Goal: Find specific page/section: Find specific page/section

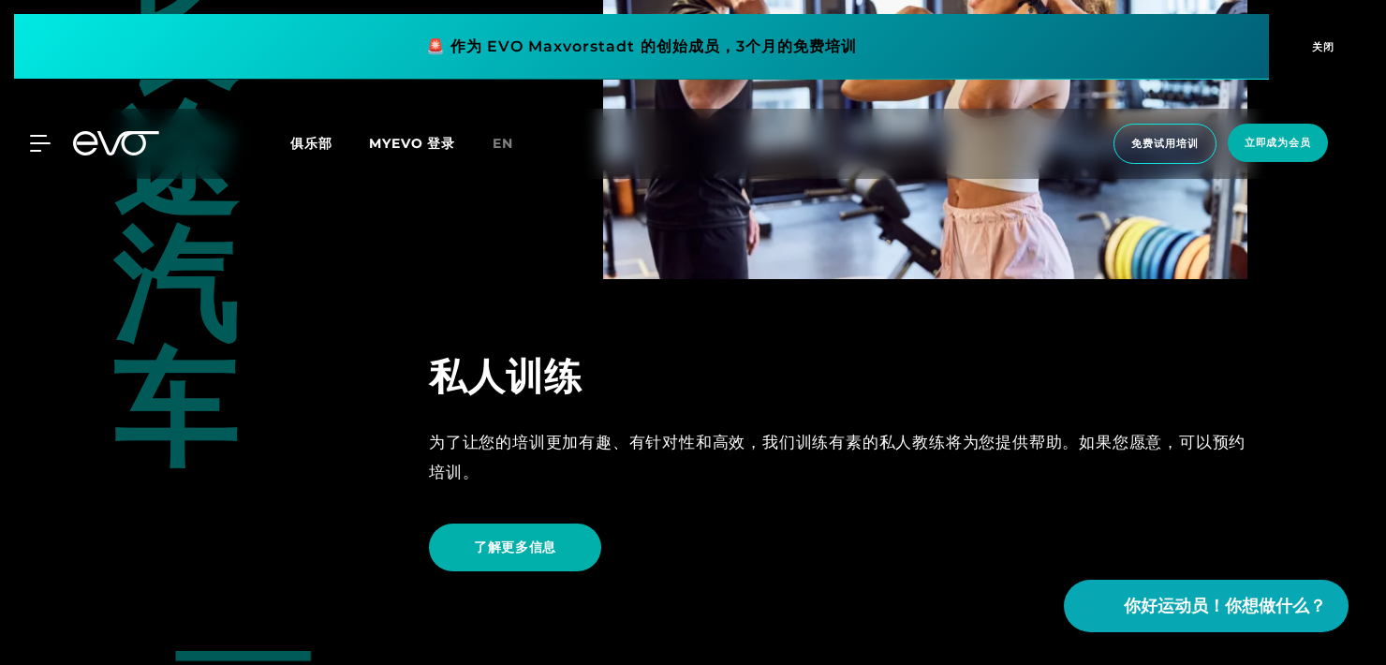
scroll to position [3933, 0]
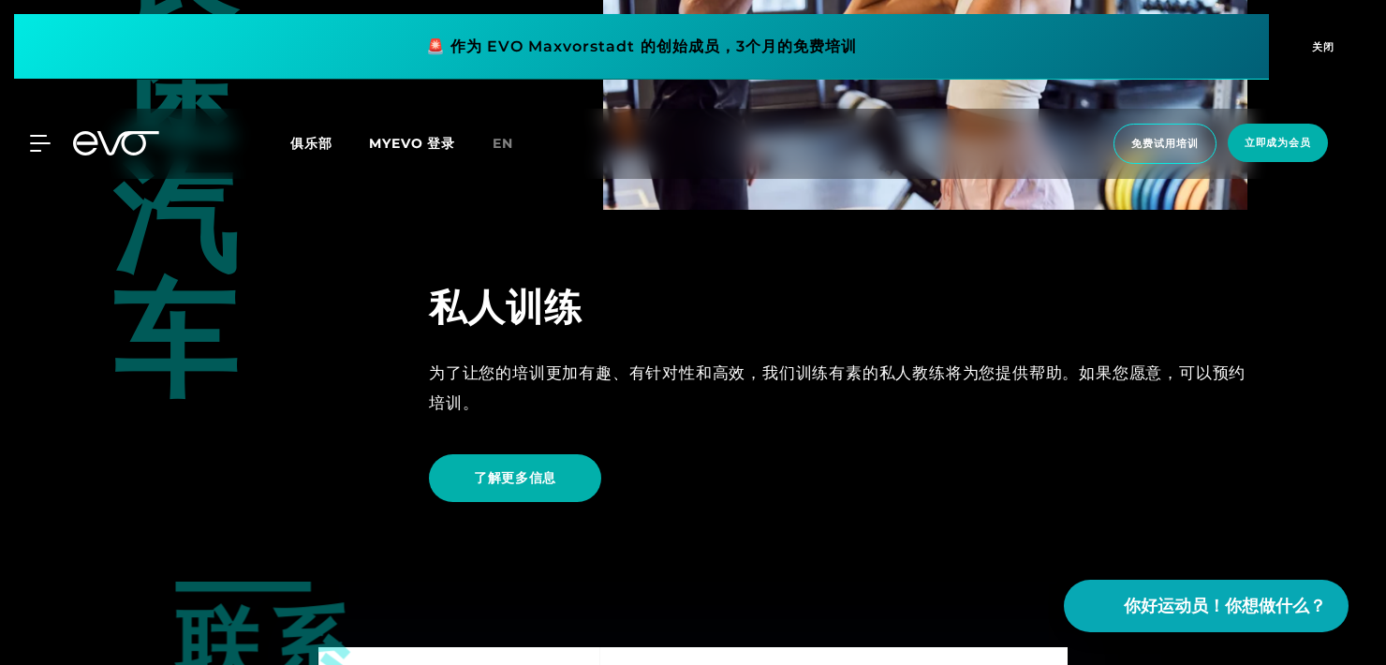
click at [54, 140] on div "MyEVO 登录 关于EVO 会员 试验 一日通行证 EVO 工作室 [PERSON_NAME]夫 [PERSON_NAME] 汉堡 慕尼黑 威斯巴登 EVO…" at bounding box center [29, 143] width 66 height 17
click at [50, 144] on icon at bounding box center [44, 143] width 26 height 15
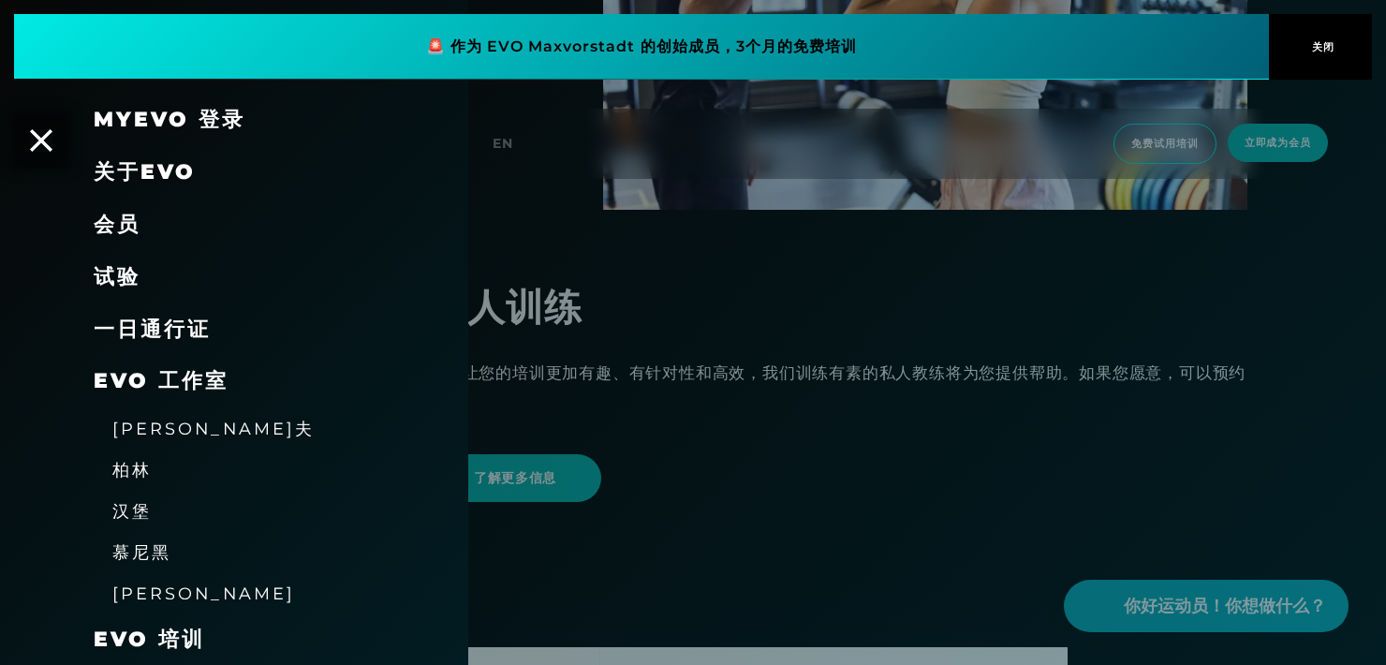
click at [183, 438] on span "[PERSON_NAME]夫" at bounding box center [213, 429] width 202 height 20
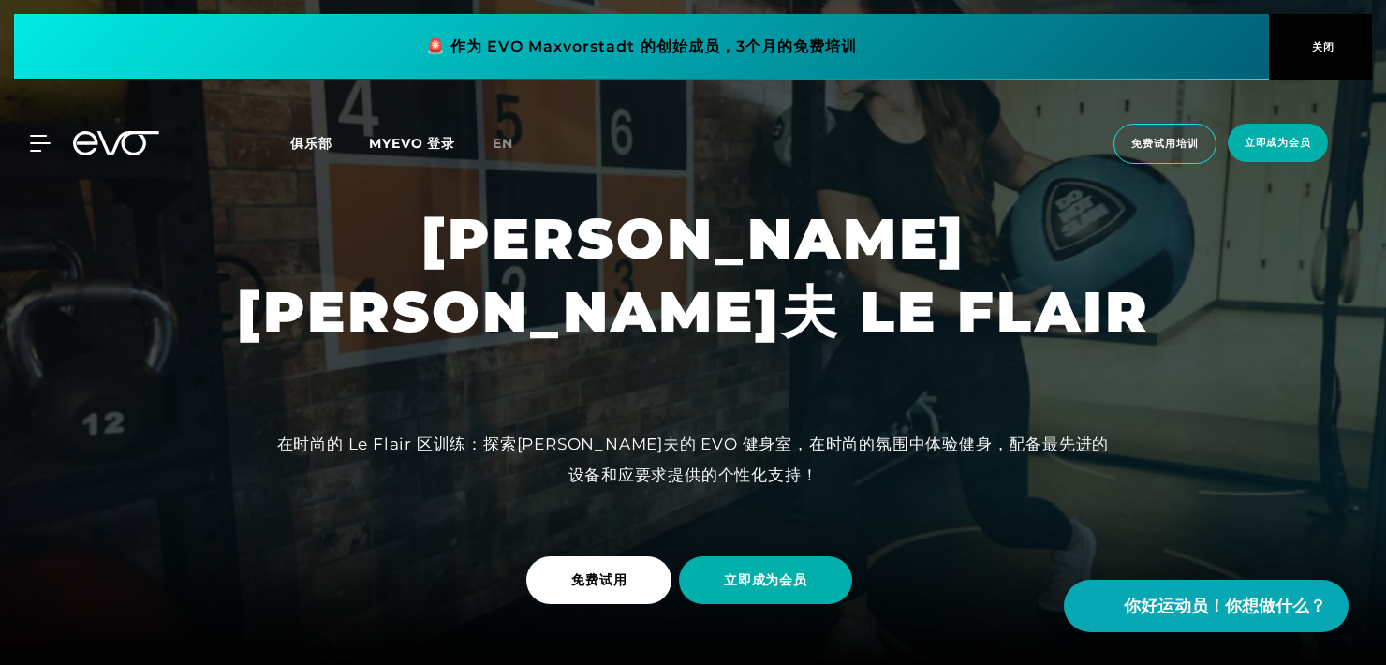
click at [48, 154] on div "MyEVO 登录 关于EVO 会员 试验 一日通行证 EVO 工作室 [PERSON_NAME]夫 [PERSON_NAME] 汉堡 慕尼黑 威斯巴登 EVO…" at bounding box center [693, 144] width 1378 height 70
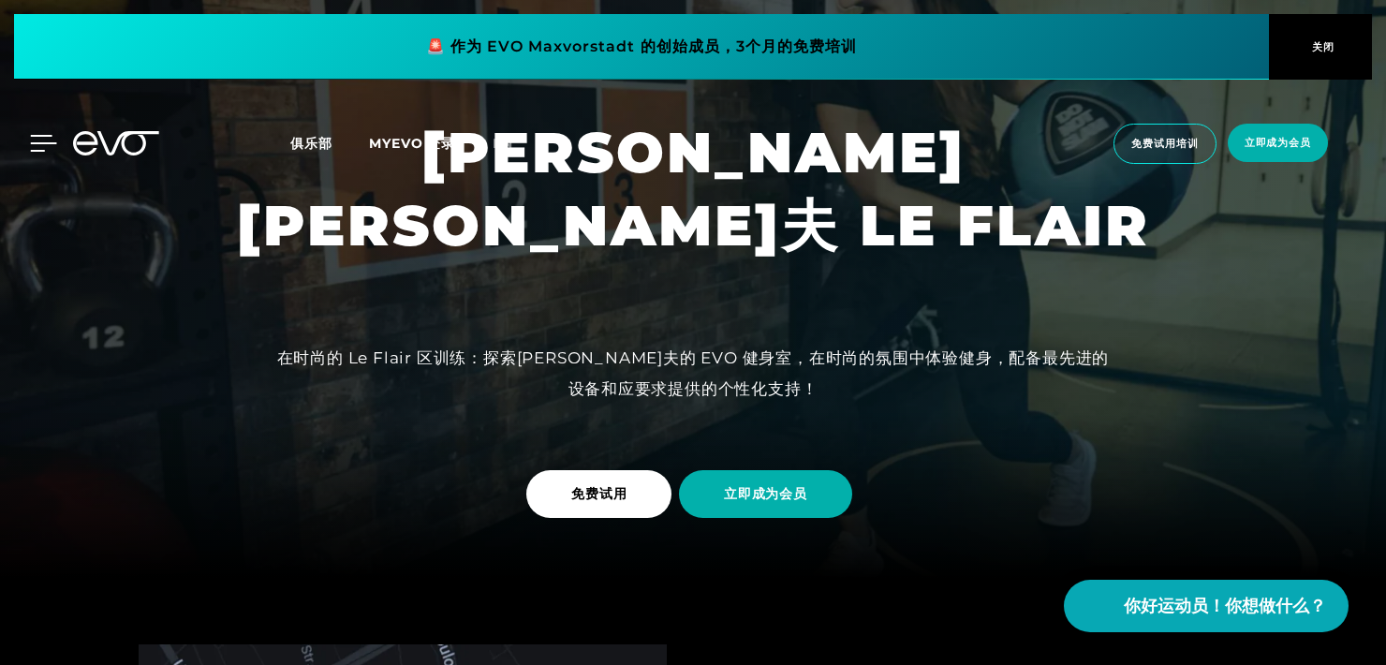
click at [39, 144] on icon at bounding box center [43, 143] width 27 height 17
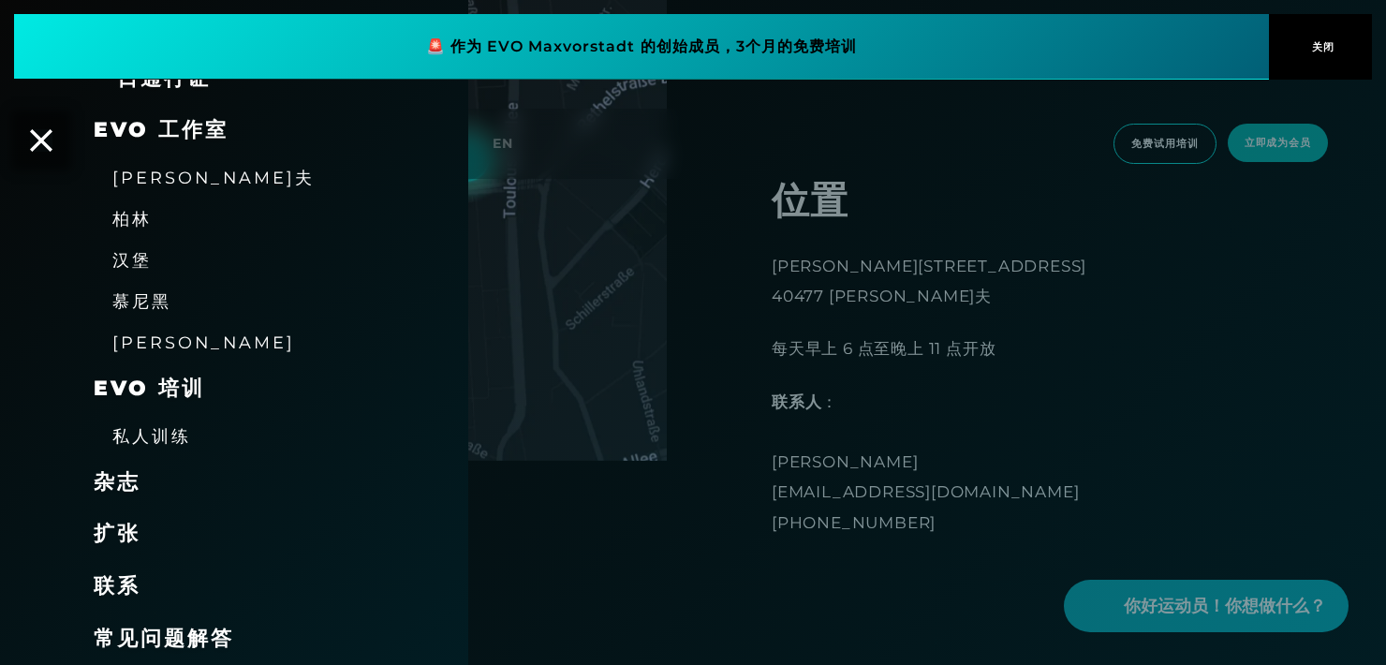
scroll to position [1030, 0]
